Goal: Task Accomplishment & Management: Use online tool/utility

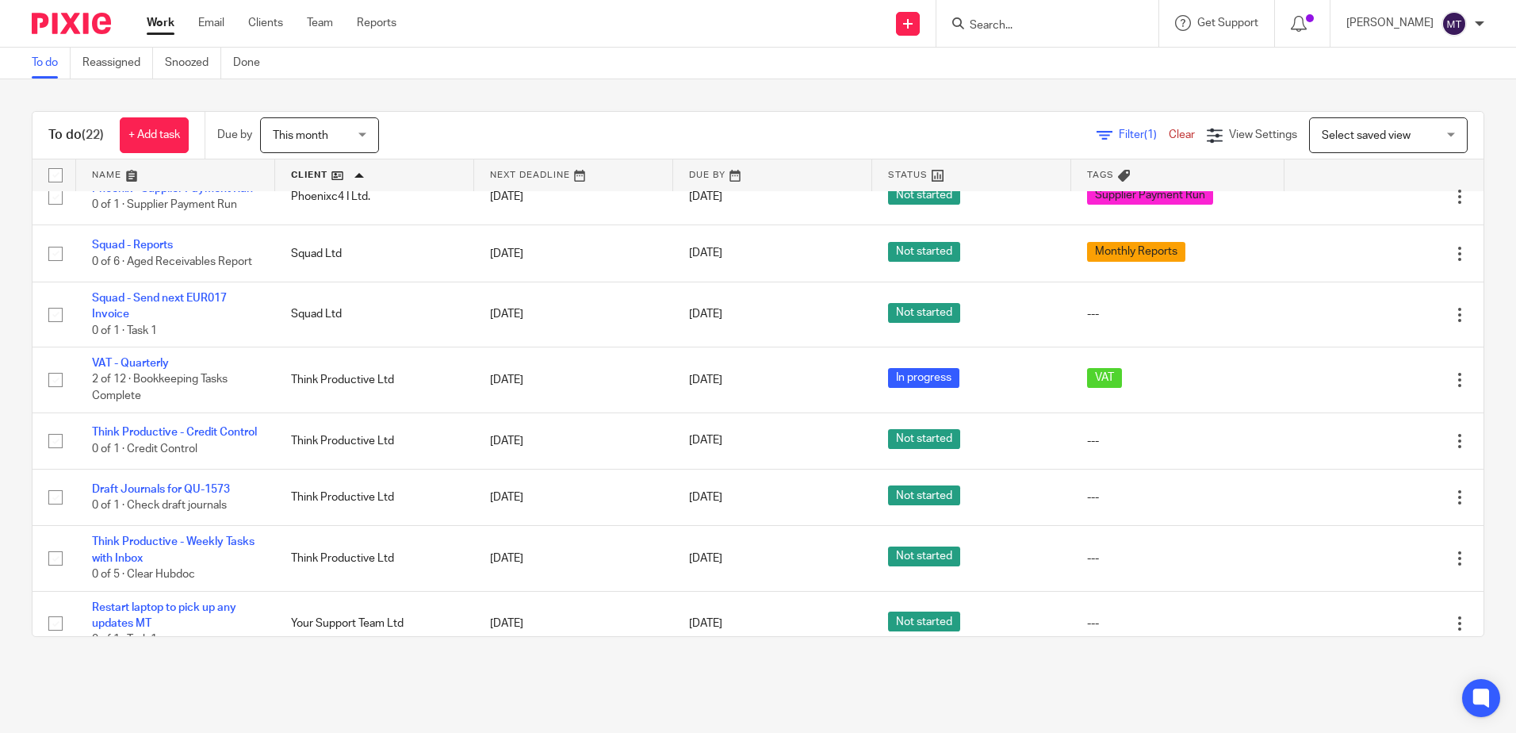
scroll to position [1013, 0]
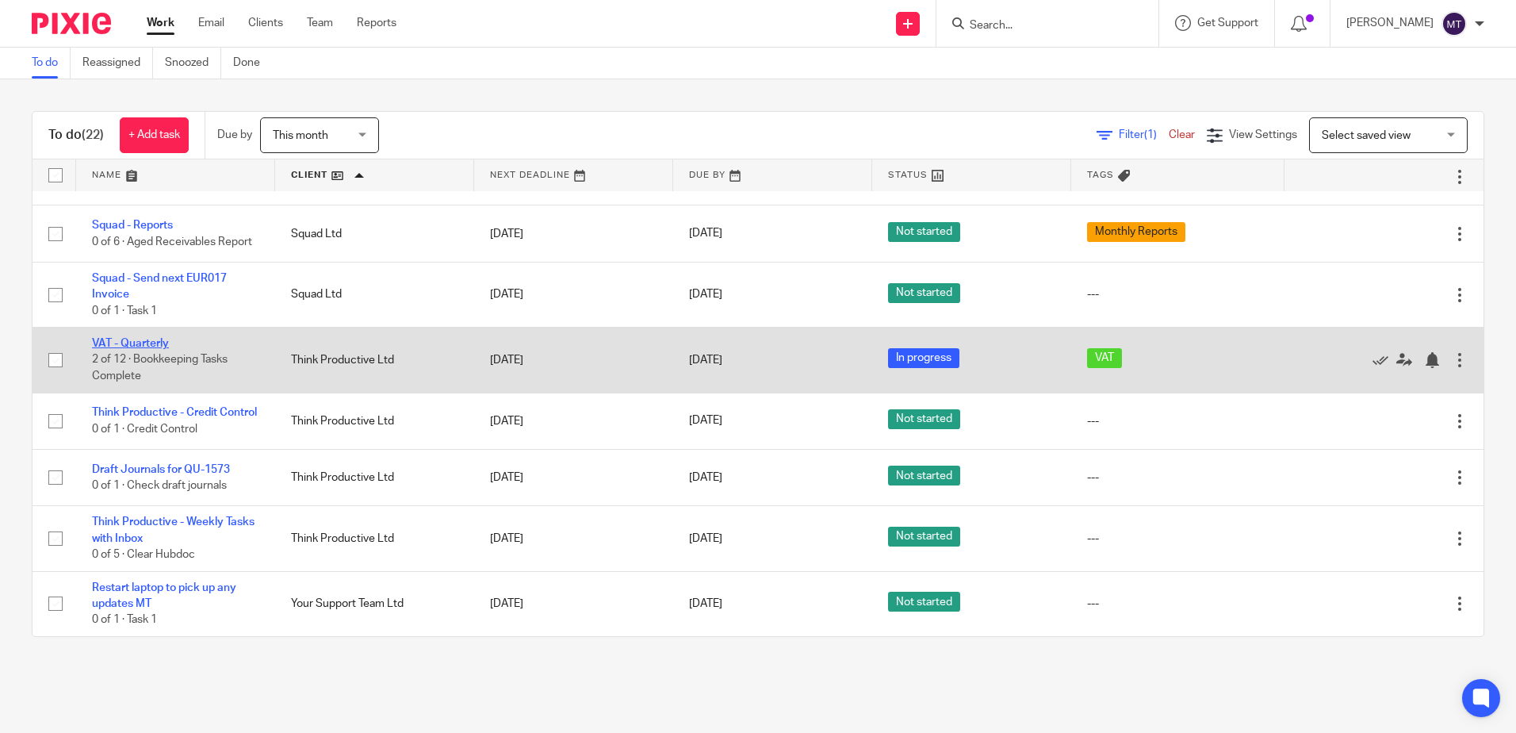
click at [153, 338] on link "VAT - Quarterly" at bounding box center [130, 343] width 77 height 11
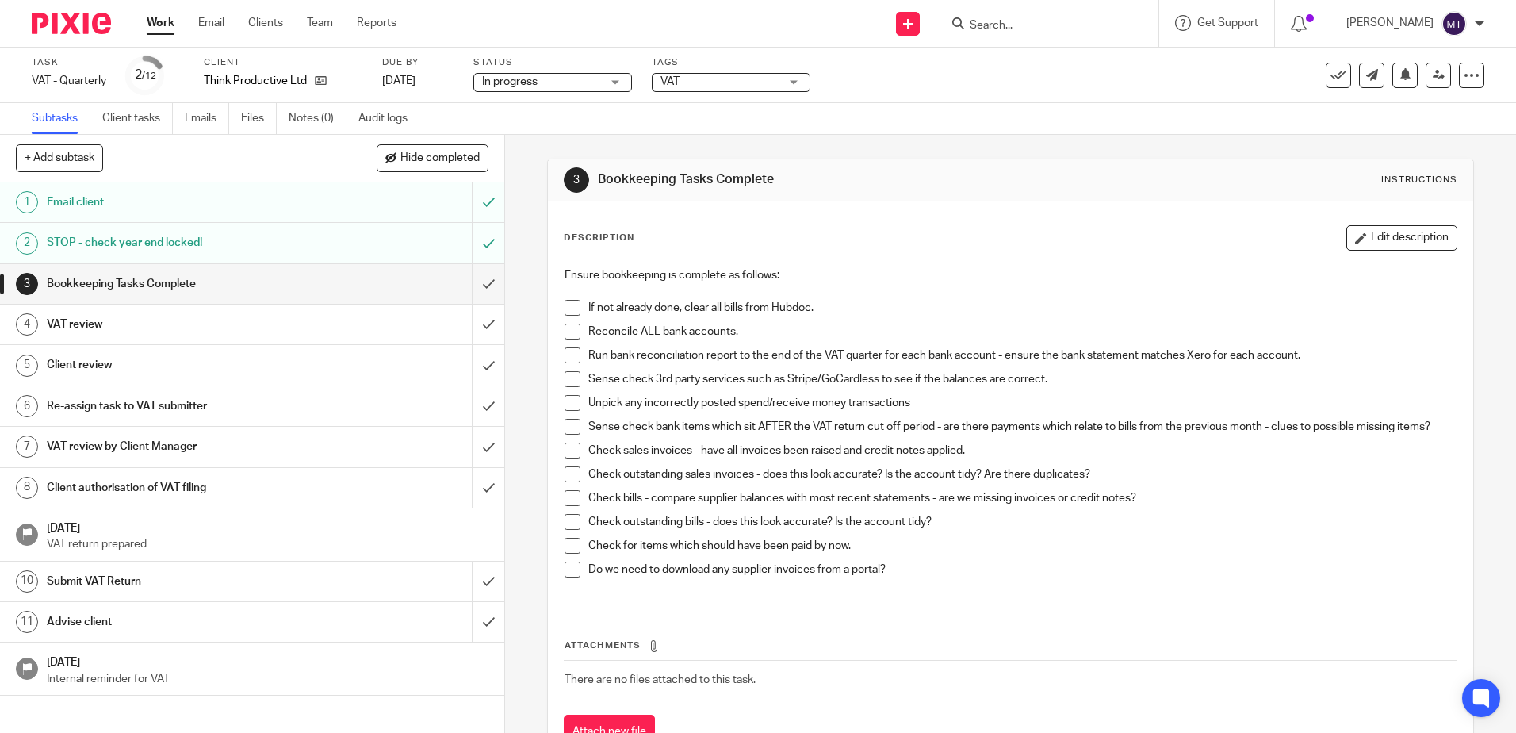
click at [567, 306] on span at bounding box center [573, 308] width 16 height 16
click at [569, 331] on span at bounding box center [573, 332] width 16 height 16
click at [567, 356] on span at bounding box center [573, 355] width 16 height 16
click at [565, 379] on span at bounding box center [573, 379] width 16 height 16
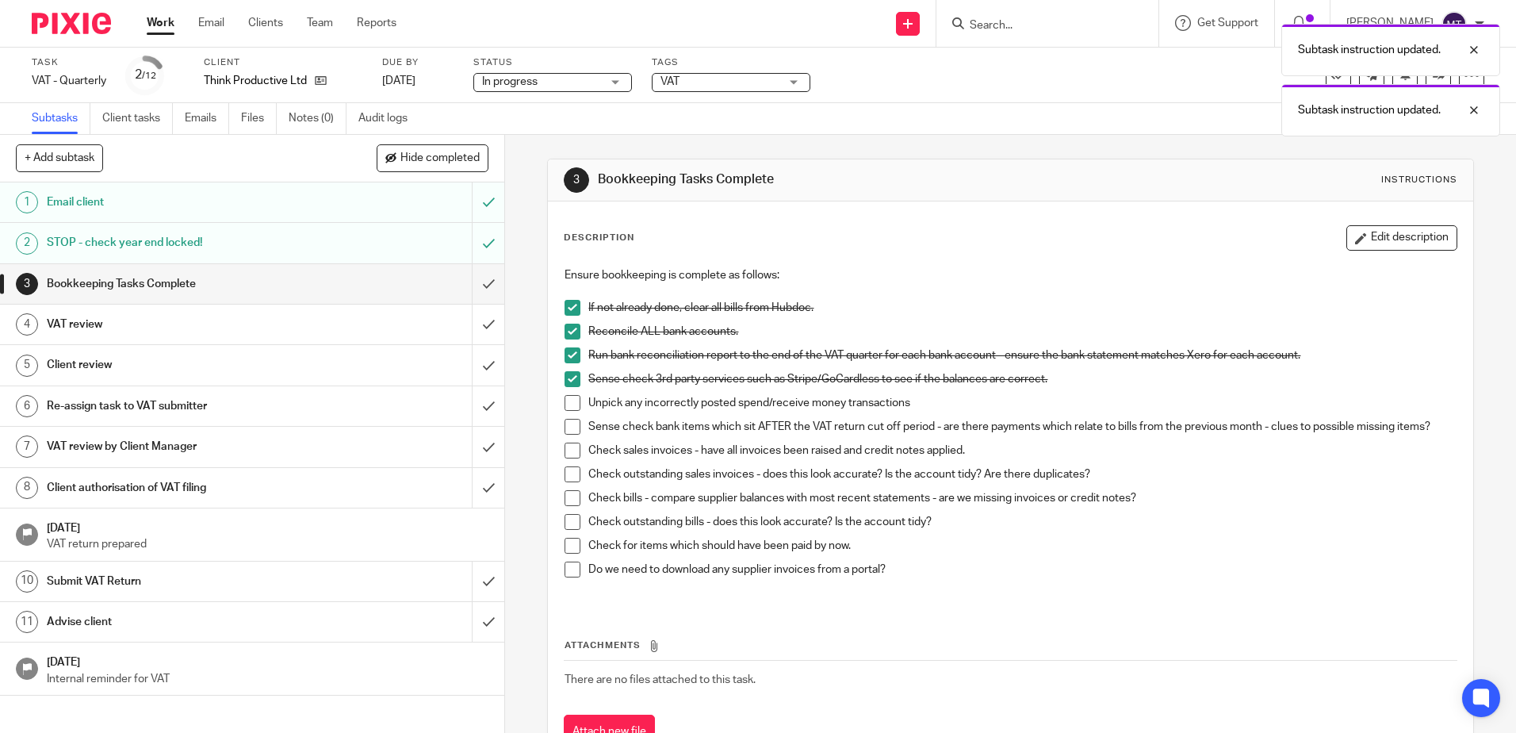
click at [566, 401] on span at bounding box center [573, 403] width 16 height 16
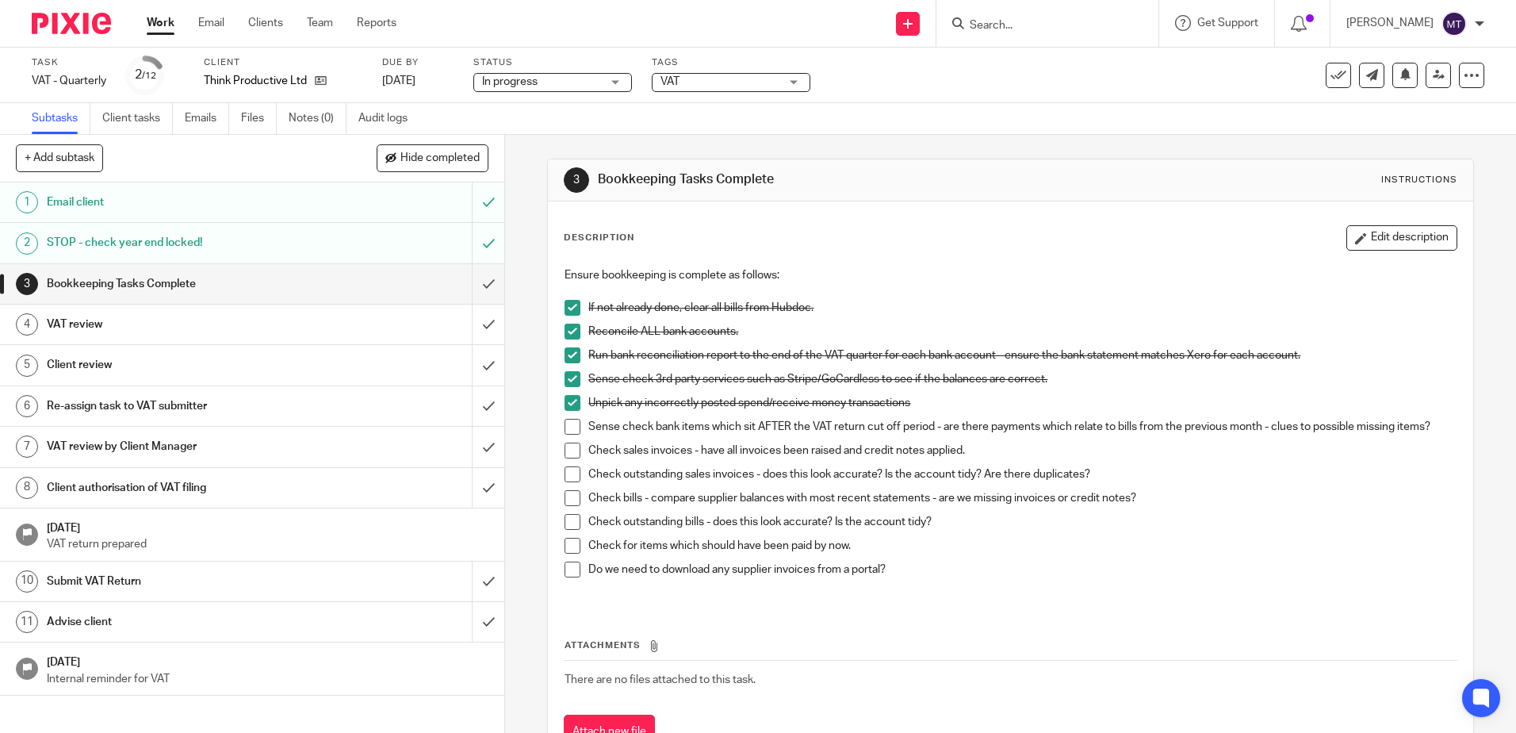
click at [567, 427] on span at bounding box center [573, 427] width 16 height 16
click at [567, 450] on span at bounding box center [573, 450] width 16 height 16
click at [565, 472] on span at bounding box center [573, 474] width 16 height 16
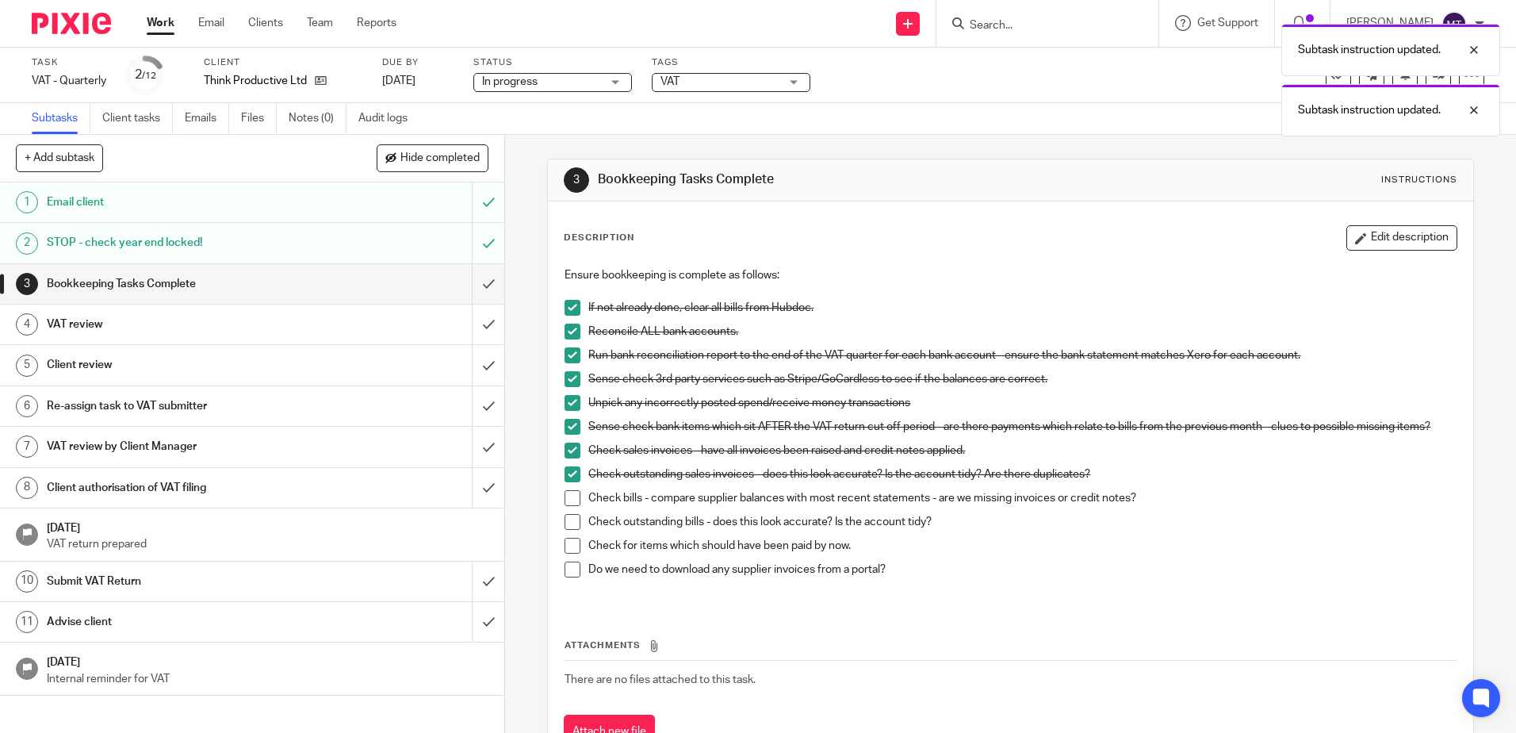
click at [569, 496] on span at bounding box center [573, 498] width 16 height 16
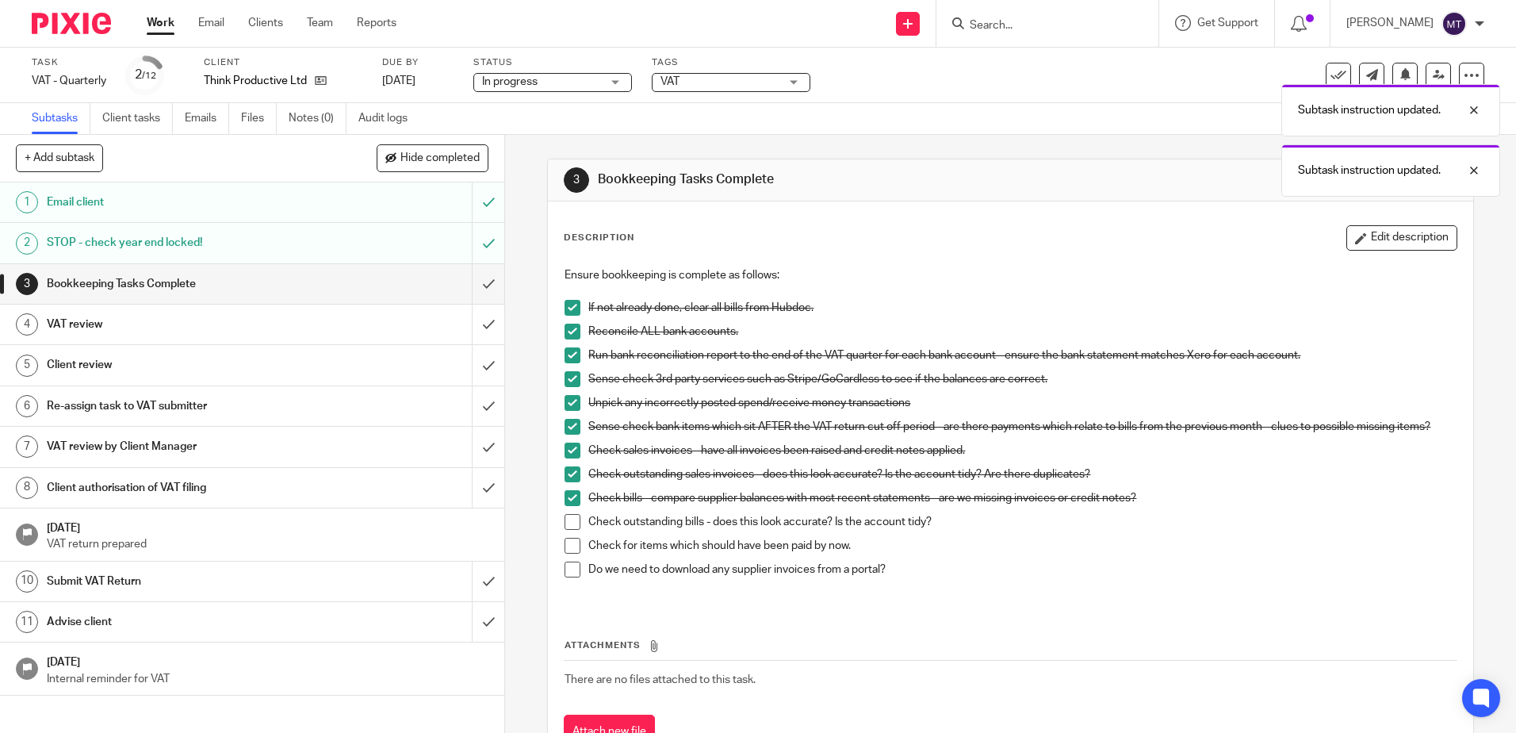
click at [569, 523] on span at bounding box center [573, 522] width 16 height 16
click at [569, 546] on span at bounding box center [573, 546] width 16 height 16
click at [569, 569] on span at bounding box center [573, 569] width 16 height 16
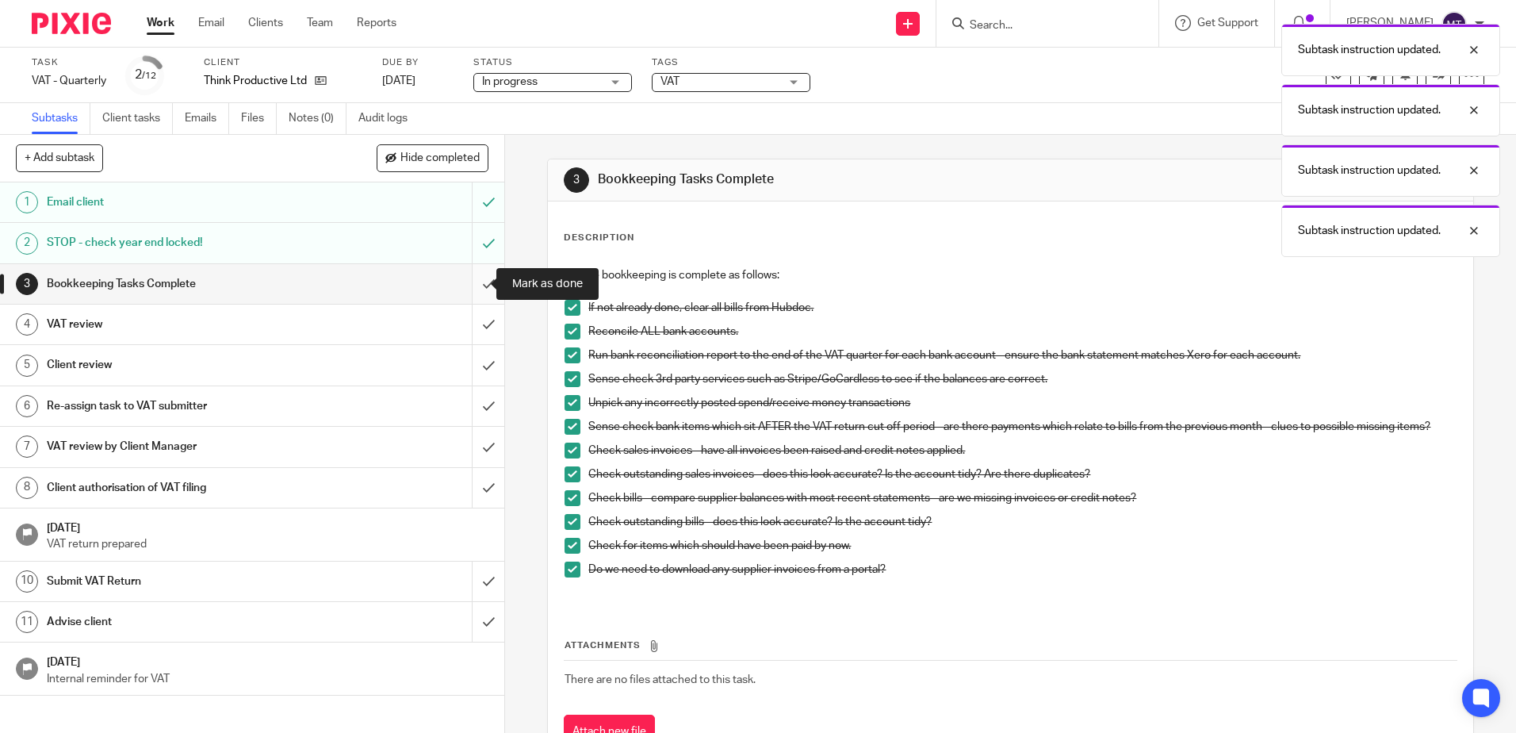
click at [473, 281] on input "submit" at bounding box center [252, 284] width 504 height 40
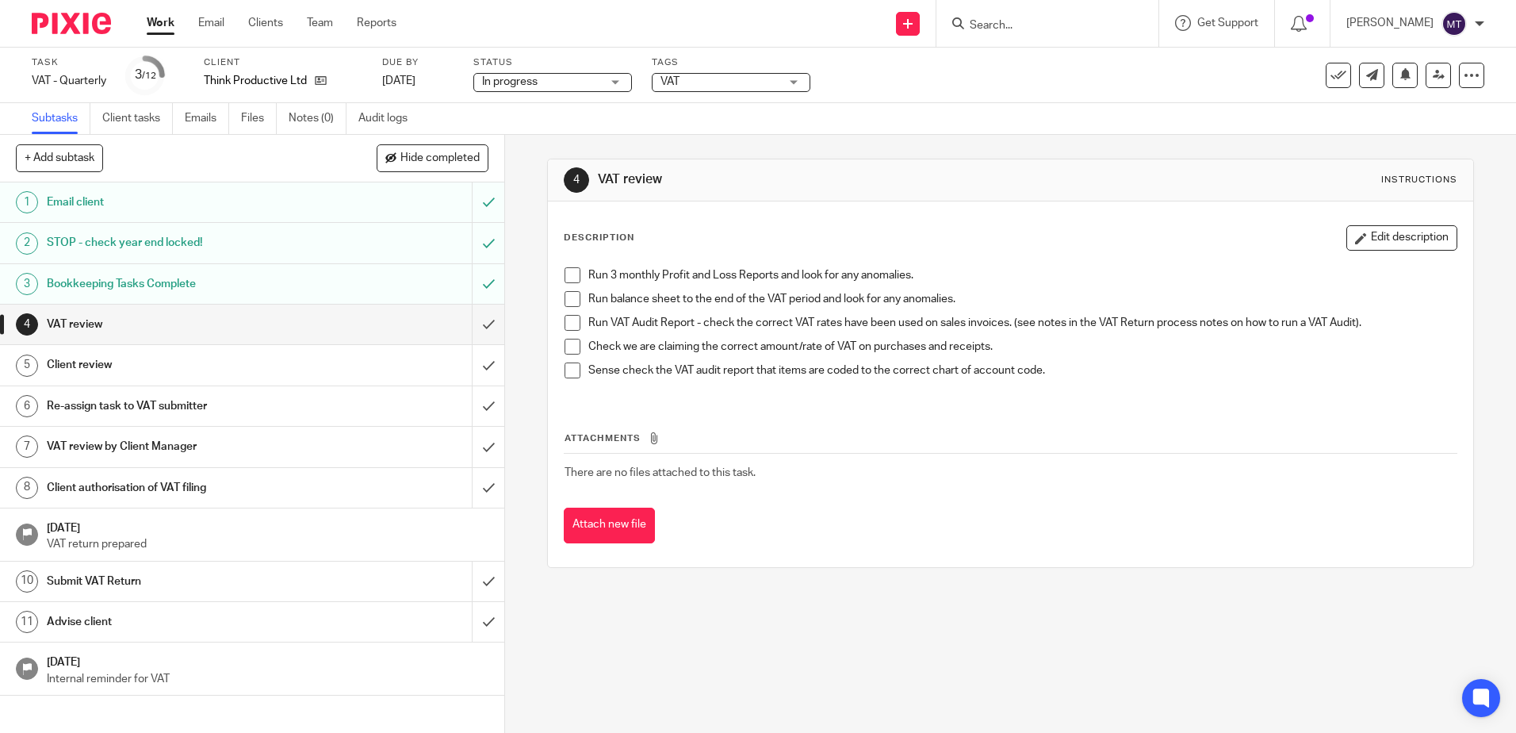
click at [569, 279] on span at bounding box center [573, 275] width 16 height 16
